Goal: Task Accomplishment & Management: Manage account settings

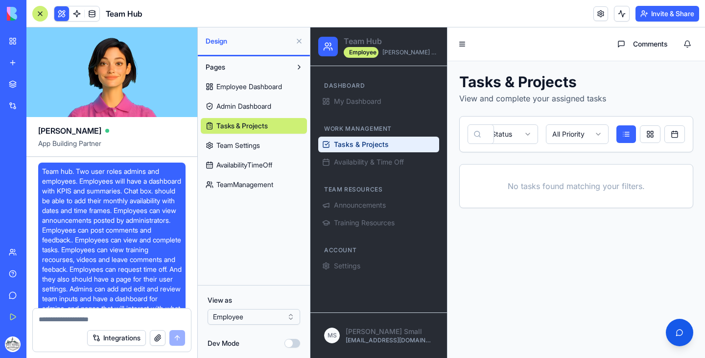
scroll to position [4471, 0]
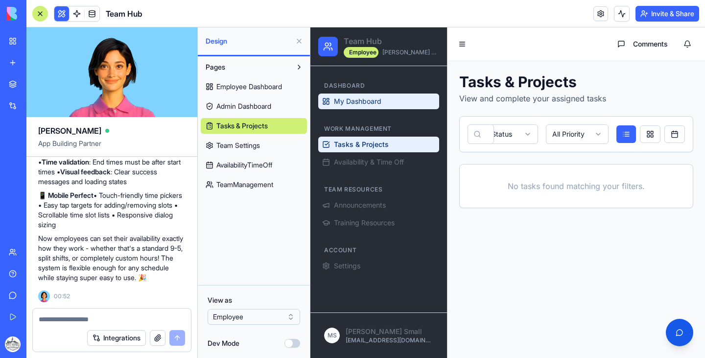
click at [363, 107] on link "My Dashboard" at bounding box center [378, 101] width 121 height 16
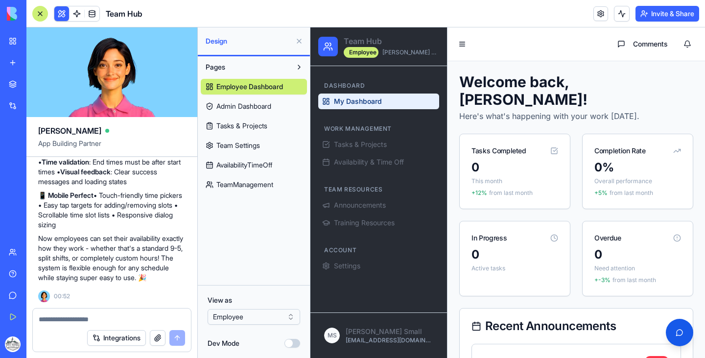
click at [40, 15] on div at bounding box center [40, 14] width 16 height 16
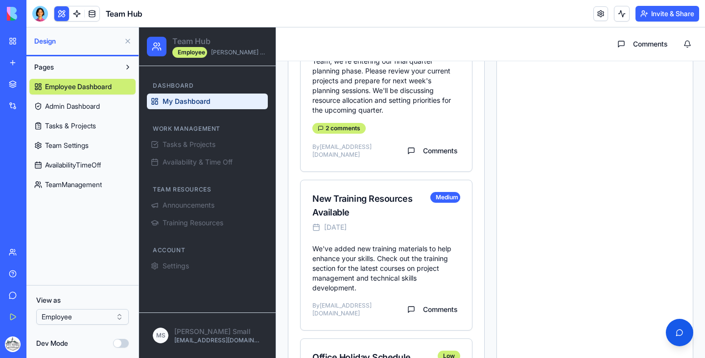
scroll to position [235, 0]
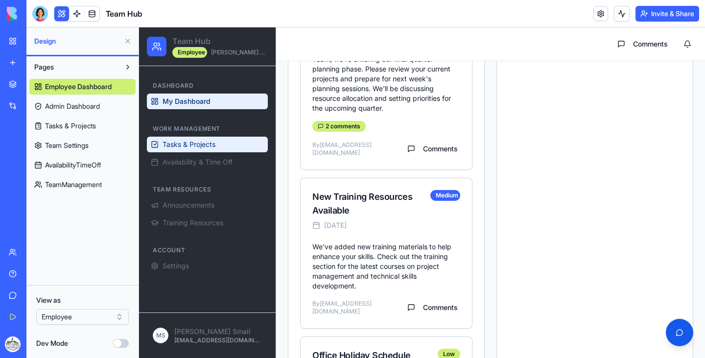
click at [174, 139] on span "Tasks & Projects" at bounding box center [188, 144] width 53 height 10
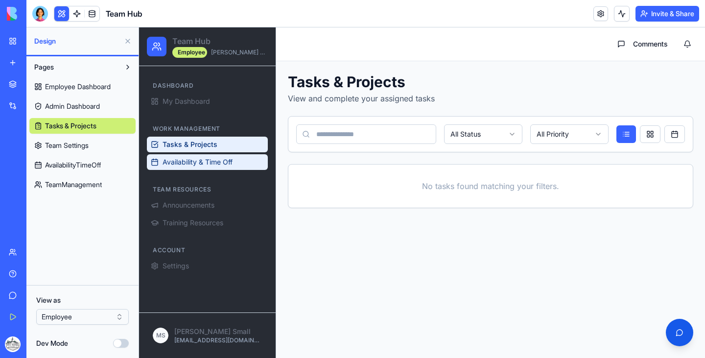
click at [237, 156] on link "Availability & Time Off" at bounding box center [207, 162] width 121 height 16
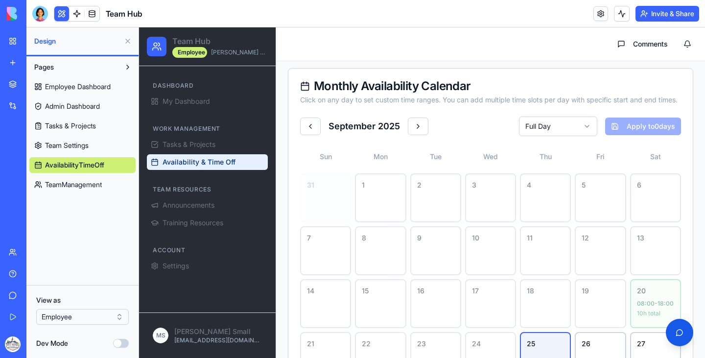
scroll to position [80, 0]
click at [430, 210] on div "2" at bounding box center [435, 197] width 51 height 49
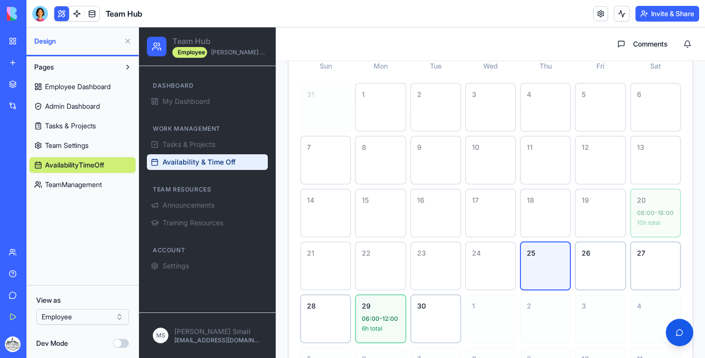
scroll to position [170, 0]
drag, startPoint x: 542, startPoint y: 273, endPoint x: 536, endPoint y: 269, distance: 6.7
click at [536, 269] on div "25" at bounding box center [545, 265] width 51 height 49
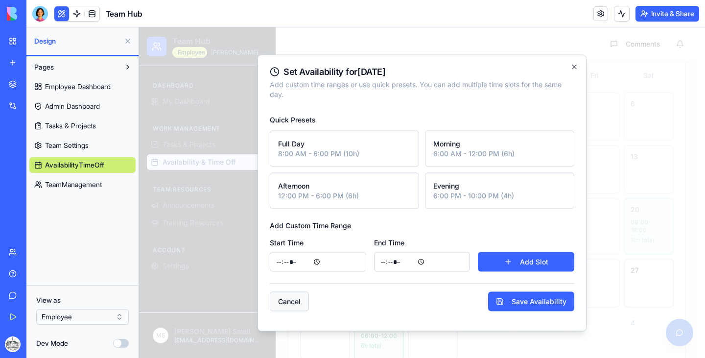
click at [296, 298] on button "Cancel" at bounding box center [289, 301] width 39 height 20
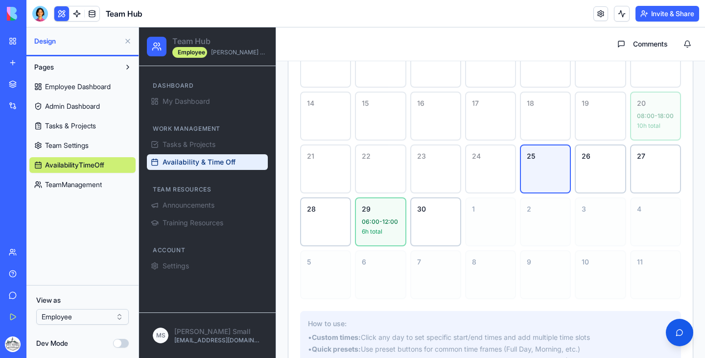
scroll to position [268, 0]
click at [195, 207] on span "Announcements" at bounding box center [188, 205] width 52 height 10
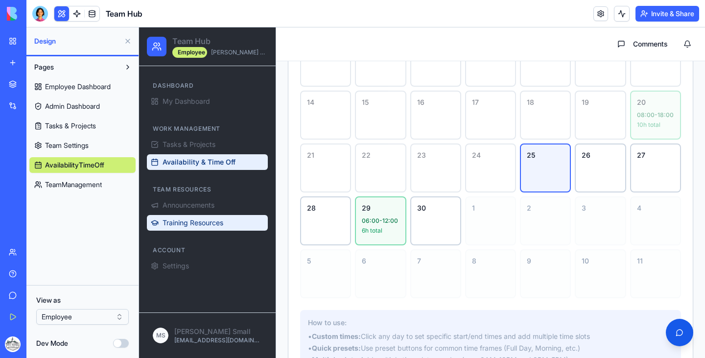
click at [191, 225] on span "Training Resources" at bounding box center [192, 223] width 61 height 10
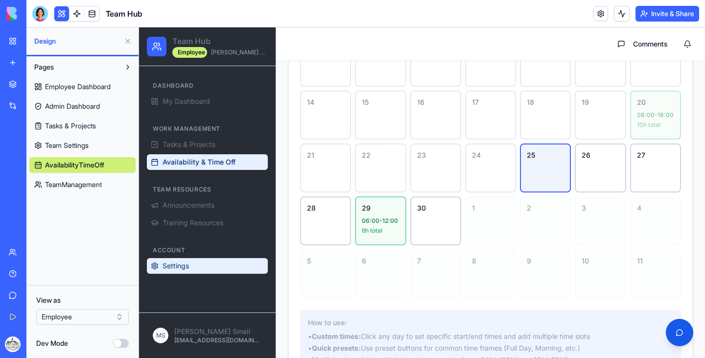
click at [173, 273] on link "Settings" at bounding box center [207, 266] width 121 height 16
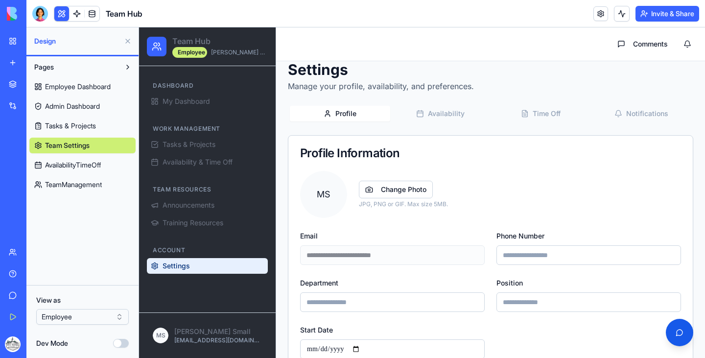
scroll to position [12, 0]
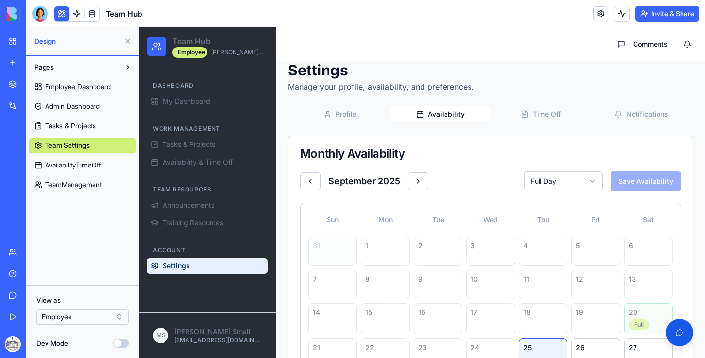
click at [433, 116] on button "Availability" at bounding box center [440, 114] width 100 height 16
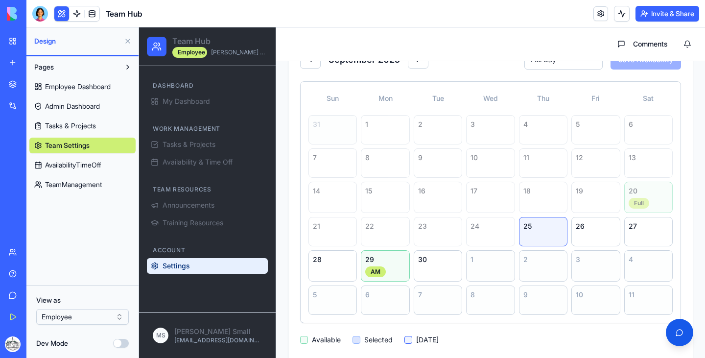
scroll to position [134, 0]
click at [593, 231] on div "26" at bounding box center [595, 230] width 48 height 29
click at [544, 231] on div "25" at bounding box center [543, 230] width 48 height 29
